Goal: Task Accomplishment & Management: Manage account settings

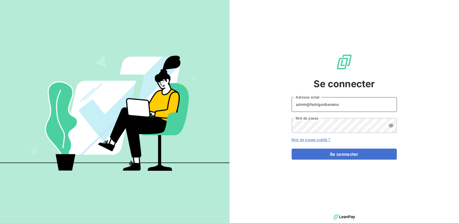
click at [341, 107] on input "admin@fedrigonibenelux" at bounding box center [344, 104] width 105 height 15
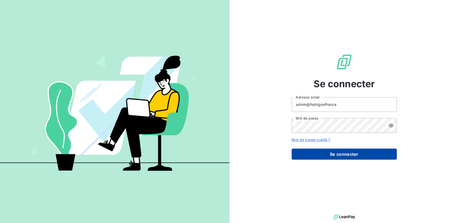
click at [337, 159] on button "Se connecter" at bounding box center [344, 154] width 105 height 11
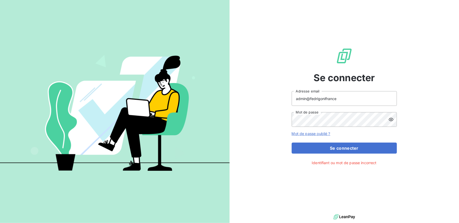
click at [343, 99] on input "admin@fedrigonifrance" at bounding box center [344, 98] width 105 height 15
type input "admin@fedrigoni"
click at [292, 143] on button "Se connecter" at bounding box center [344, 148] width 105 height 11
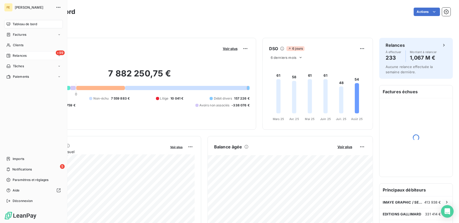
click at [21, 55] on span "Relances" at bounding box center [20, 55] width 14 height 5
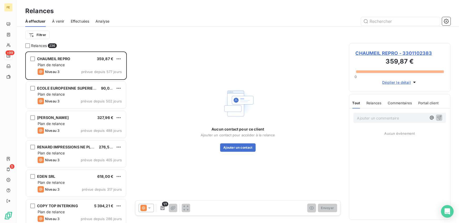
scroll to position [172, 102]
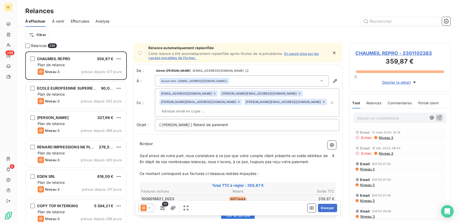
click at [78, 24] on div "Effectuées" at bounding box center [80, 21] width 19 height 11
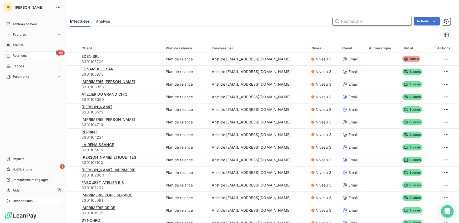
click at [8, 201] on icon at bounding box center [8, 201] width 3 height 3
